Goal: Navigation & Orientation: Go to known website

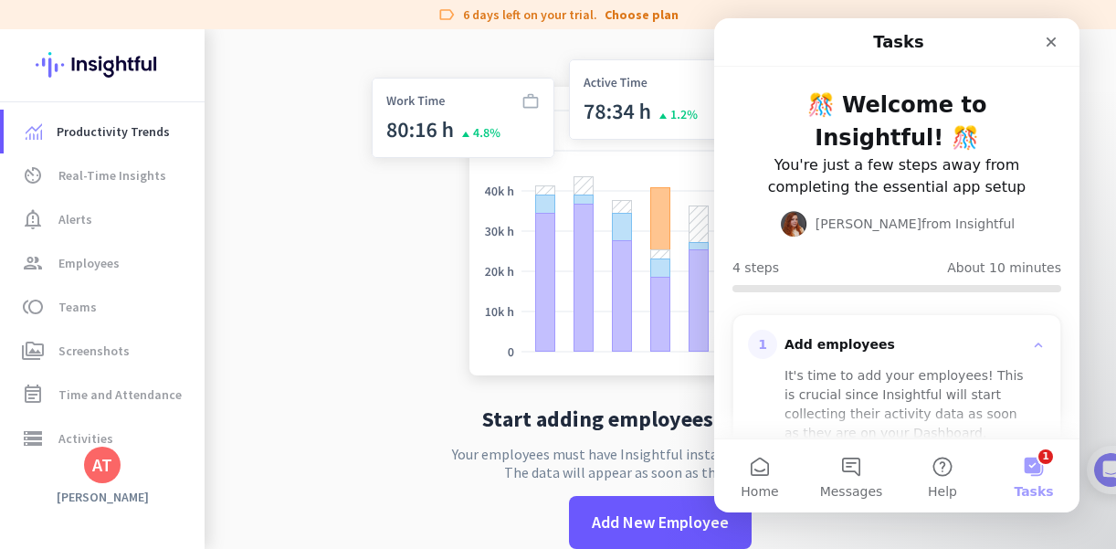
click at [1032, 462] on button "1 Tasks" at bounding box center [1033, 475] width 91 height 73
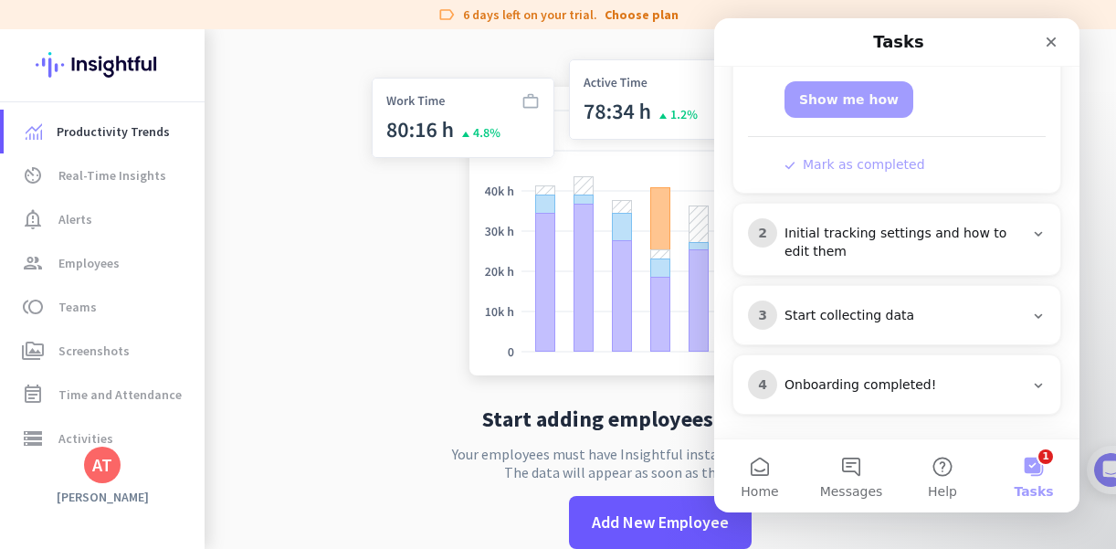
scroll to position [380, 0]
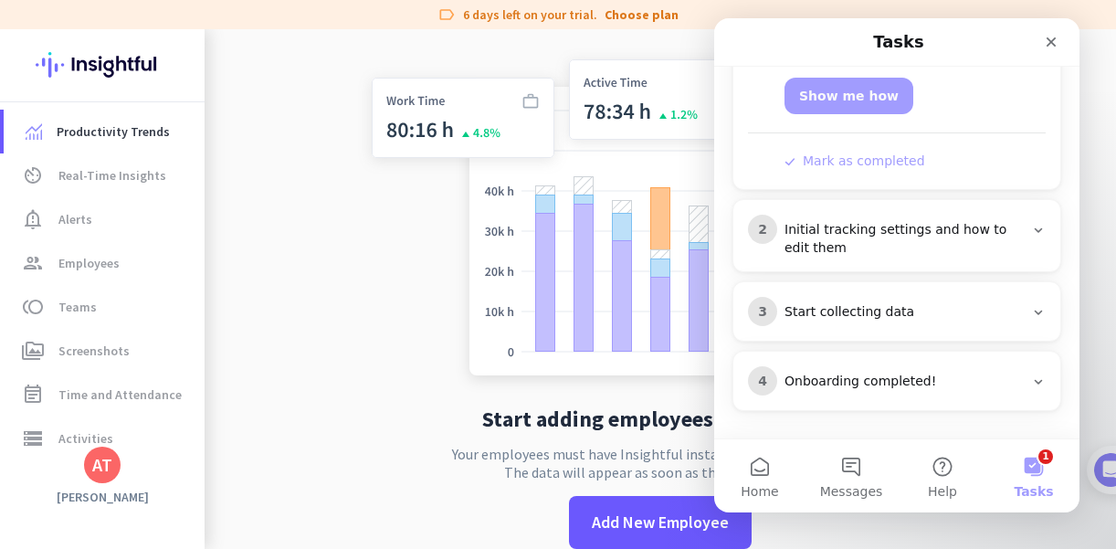
click at [1039, 470] on button "1 Tasks" at bounding box center [1033, 475] width 91 height 73
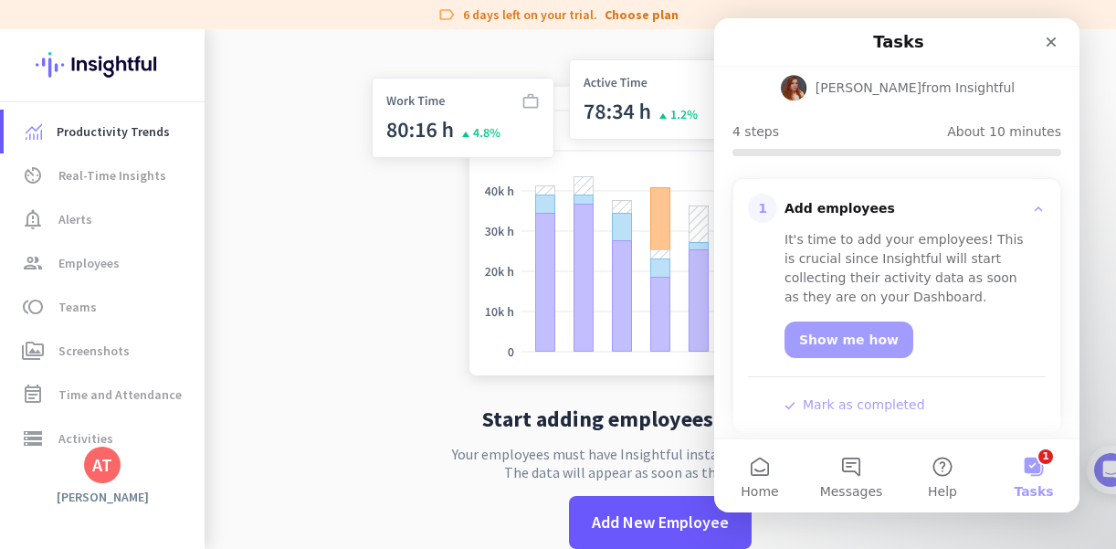
scroll to position [197, 0]
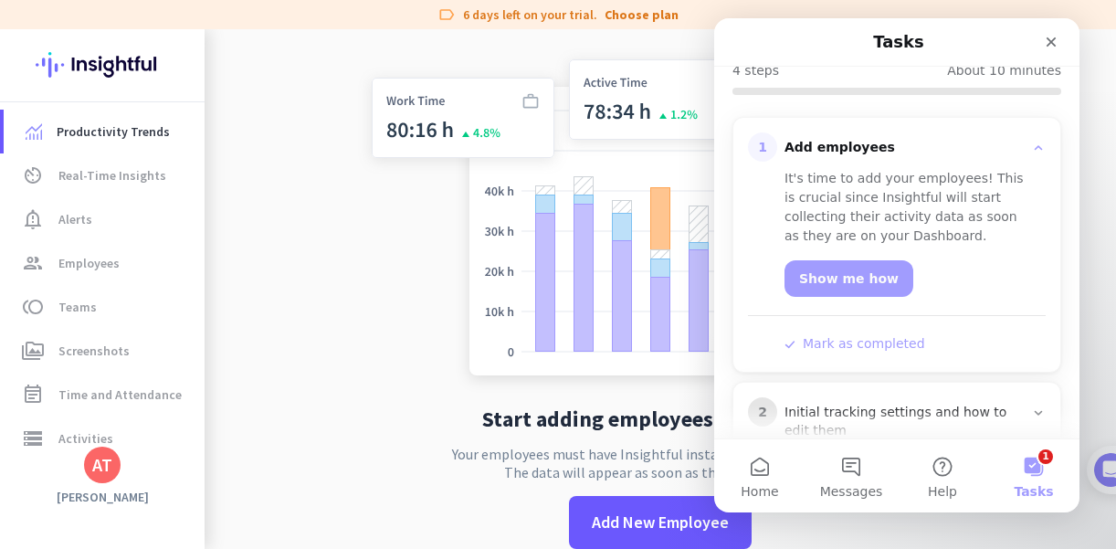
click at [1028, 465] on button "1 Tasks" at bounding box center [1033, 475] width 91 height 73
click at [1029, 465] on button "1 Tasks" at bounding box center [1033, 475] width 91 height 73
click at [434, 268] on img at bounding box center [660, 211] width 605 height 363
drag, startPoint x: 433, startPoint y: 266, endPoint x: 540, endPoint y: 217, distance: 117.3
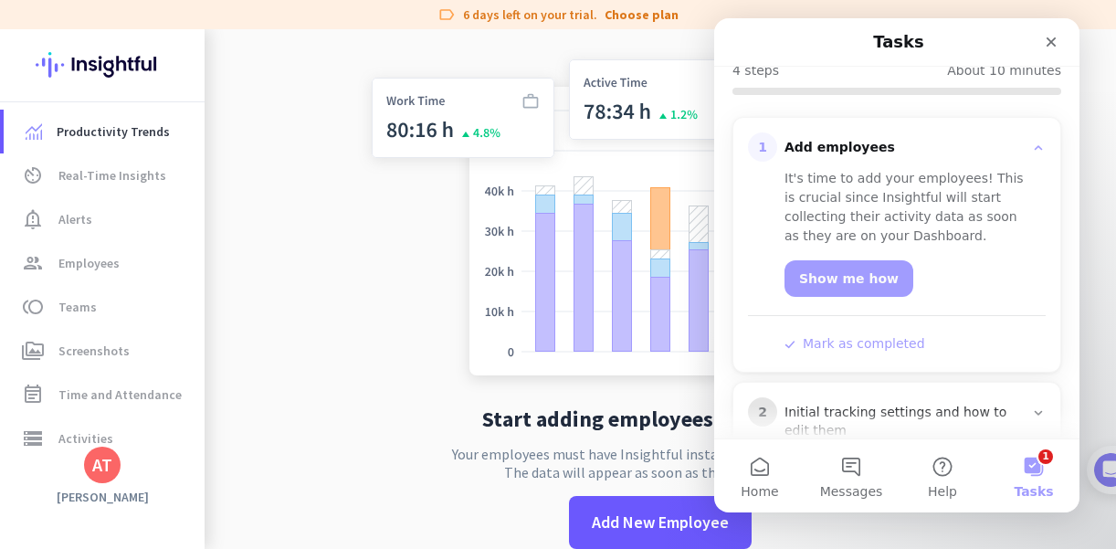
click at [433, 265] on img at bounding box center [660, 211] width 605 height 363
click at [1047, 43] on icon "Close" at bounding box center [1051, 42] width 15 height 15
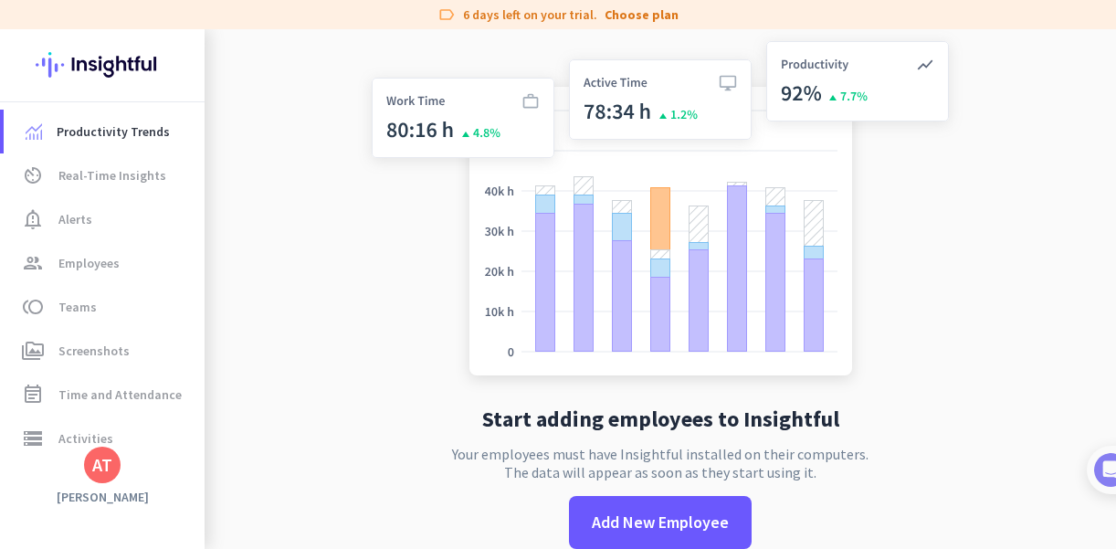
scroll to position [0, 0]
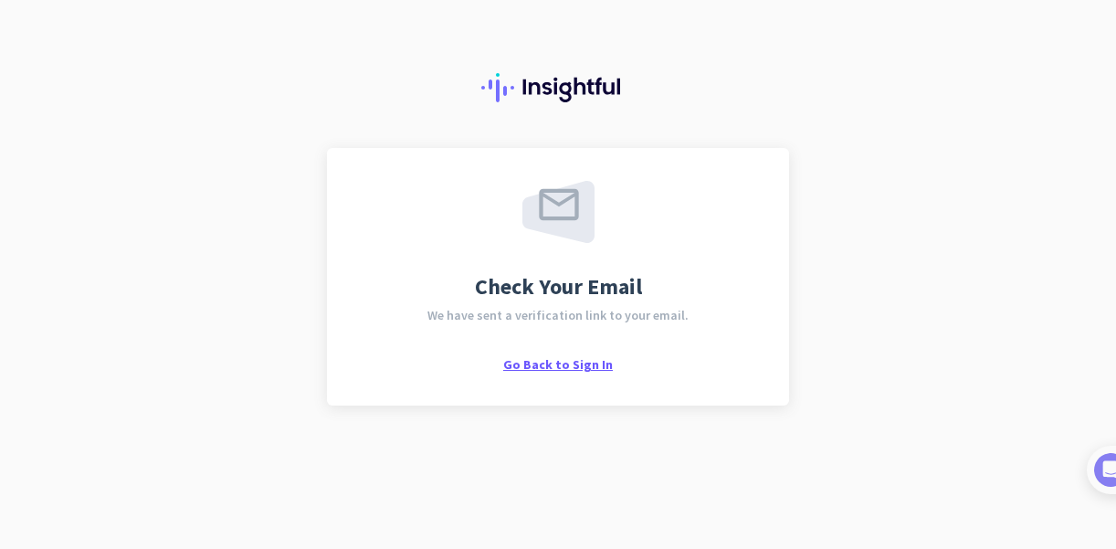
click at [528, 366] on span "Go Back to Sign In" at bounding box center [558, 364] width 110 height 16
